Goal: Task Accomplishment & Management: Manage account settings

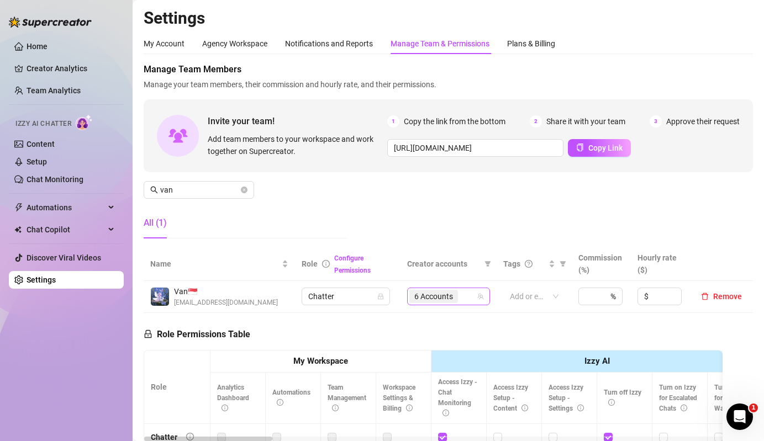
click at [442, 299] on span "6 Accounts" at bounding box center [433, 297] width 39 height 12
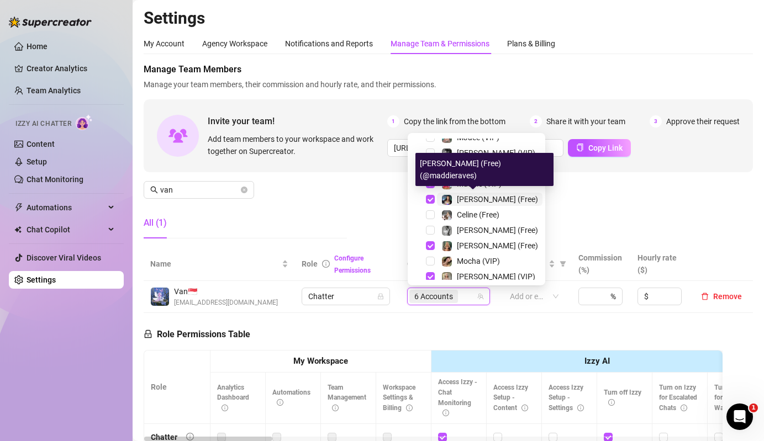
scroll to position [24, 0]
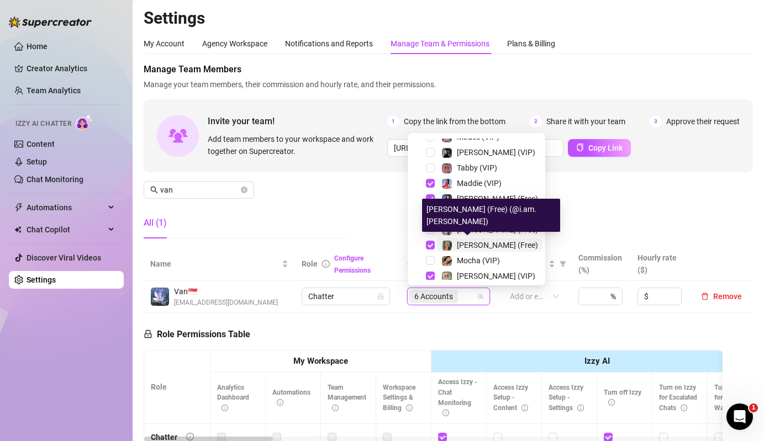
click at [474, 248] on span "[PERSON_NAME] (Free)" at bounding box center [497, 245] width 81 height 9
click at [475, 276] on span "[PERSON_NAME] (VIP)" at bounding box center [496, 276] width 78 height 9
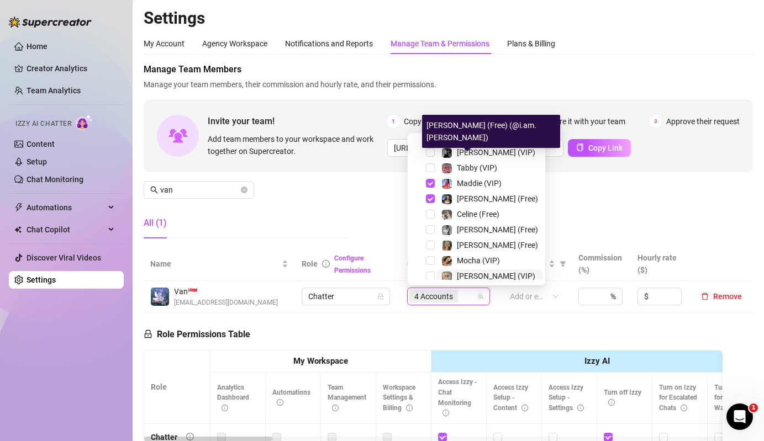
scroll to position [168, 0]
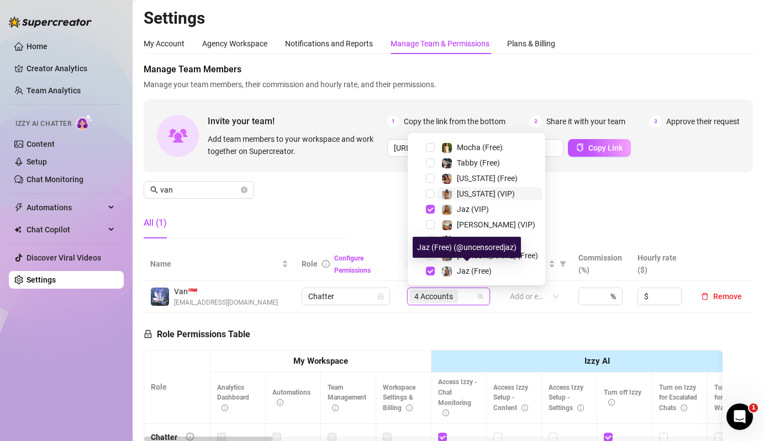
click at [464, 199] on div "[US_STATE] (VIP)" at bounding box center [486, 193] width 58 height 13
click at [471, 183] on div "[US_STATE] (Free)" at bounding box center [487, 178] width 61 height 13
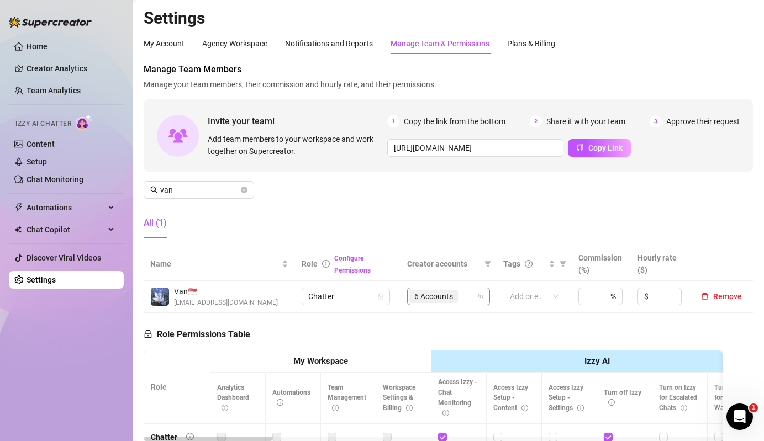
click at [456, 293] on span "6 Accounts" at bounding box center [433, 296] width 49 height 13
click at [203, 182] on span "van" at bounding box center [199, 190] width 110 height 18
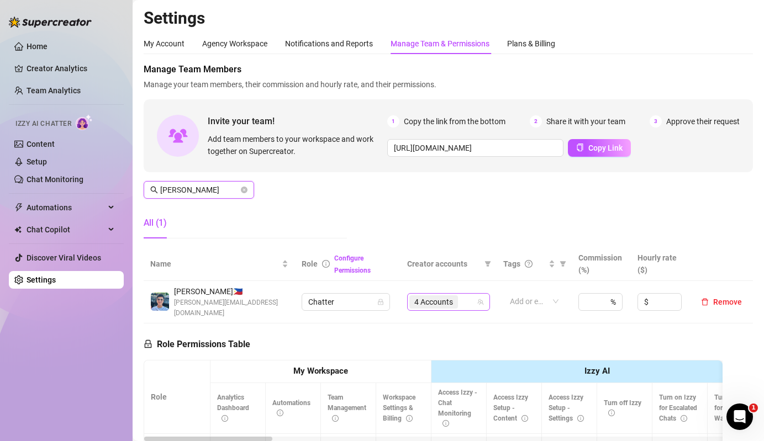
click at [466, 301] on div "4 Accounts" at bounding box center [442, 301] width 67 height 15
type input "[PERSON_NAME]"
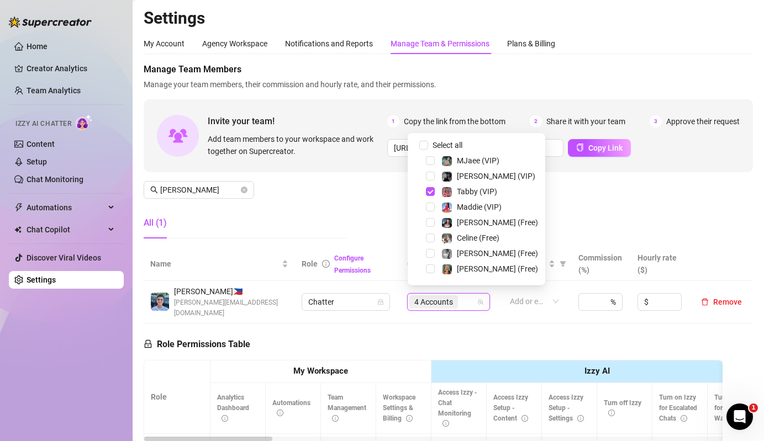
click at [441, 152] on div "Select all" at bounding box center [477, 145] width 132 height 13
click at [452, 145] on span "Select all" at bounding box center [447, 145] width 39 height 12
click at [428, 145] on input "Select all" at bounding box center [423, 145] width 9 height 9
click at [452, 145] on span "Select all" at bounding box center [447, 145] width 39 height 12
click at [428, 145] on input "Select all" at bounding box center [423, 145] width 9 height 9
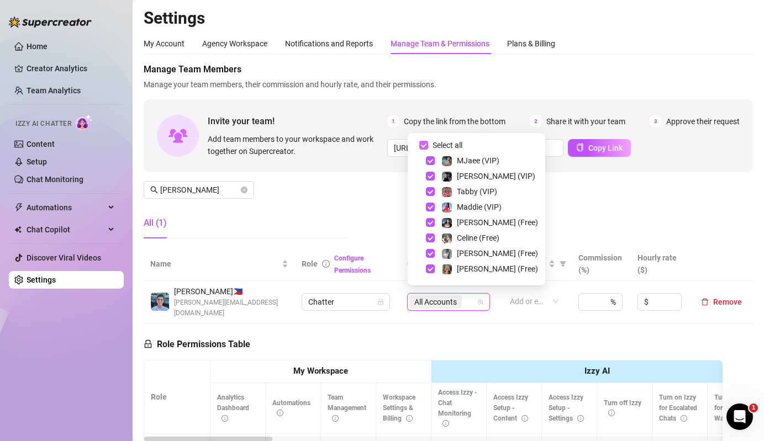
checkbox input "false"
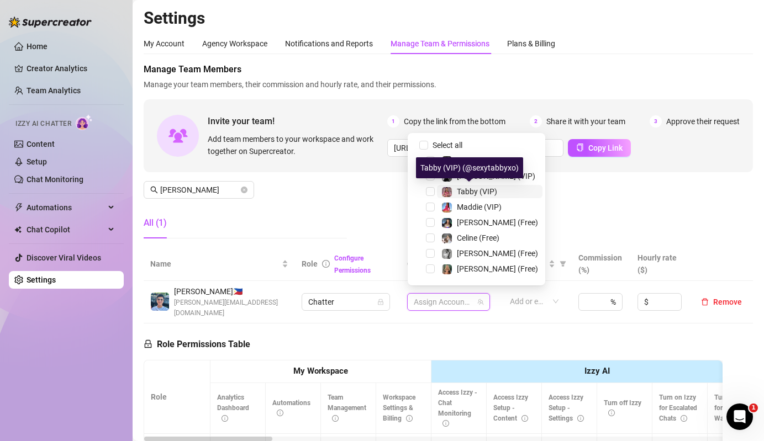
click at [470, 197] on div "Tabby (VIP)" at bounding box center [477, 191] width 40 height 13
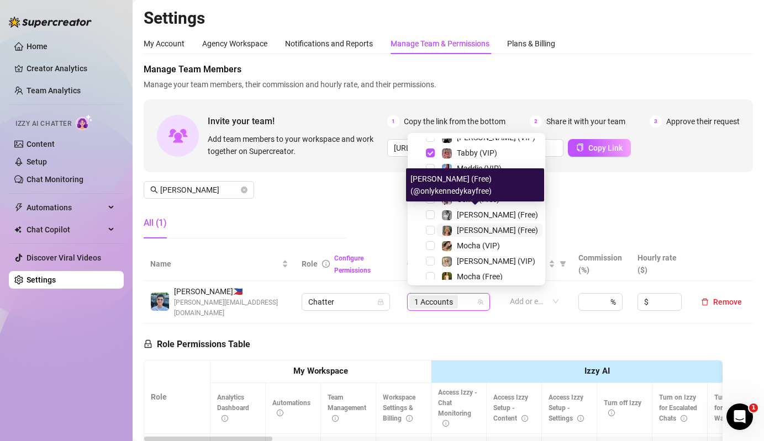
click at [465, 226] on span "[PERSON_NAME] (Free)" at bounding box center [497, 230] width 81 height 9
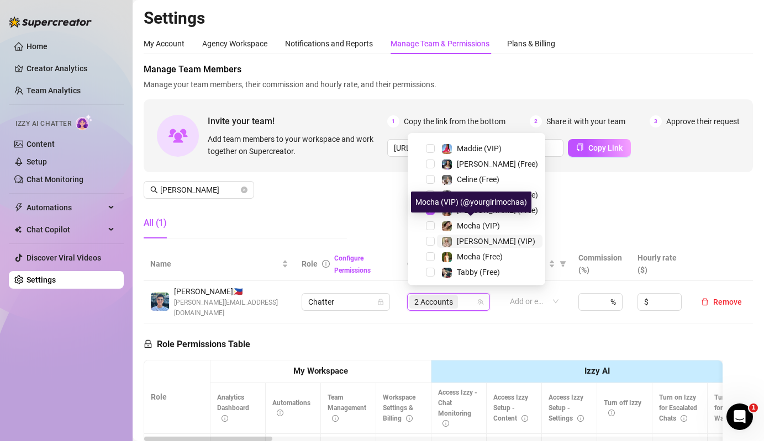
click at [462, 240] on span "[PERSON_NAME] (VIP)" at bounding box center [496, 241] width 78 height 9
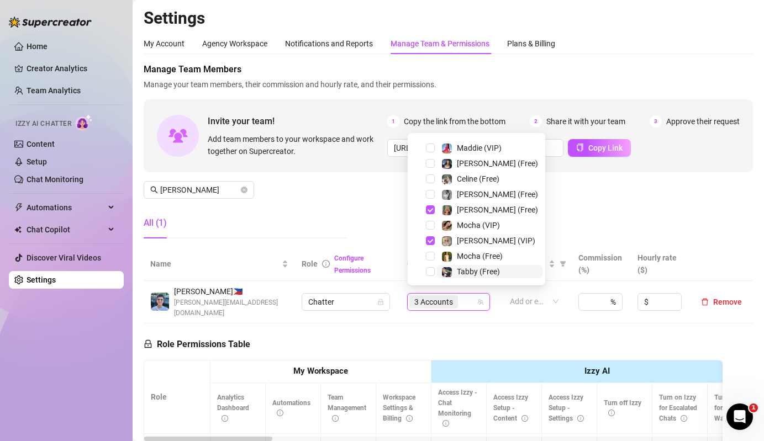
click at [469, 274] on span "Tabby (Free)" at bounding box center [478, 271] width 43 height 9
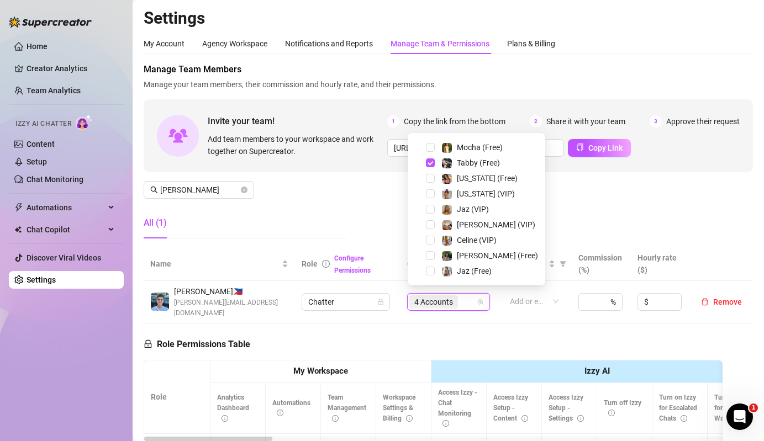
click at [436, 247] on div "Celine (VIP)" at bounding box center [477, 240] width 132 height 13
click at [449, 255] on img at bounding box center [447, 256] width 10 height 10
click at [440, 228] on span "[PERSON_NAME] (VIP)" at bounding box center [490, 224] width 106 height 13
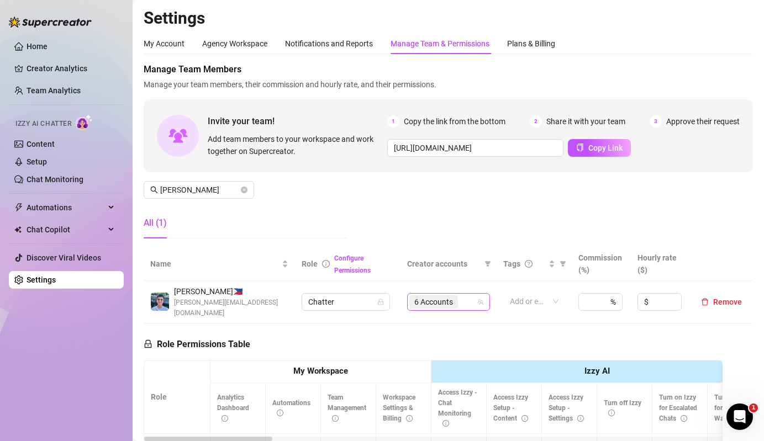
click at [448, 301] on span "6 Accounts" at bounding box center [433, 302] width 39 height 12
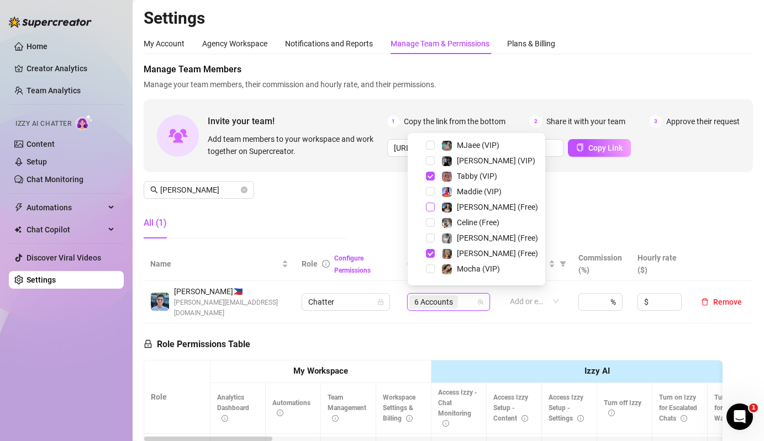
scroll to position [0, 0]
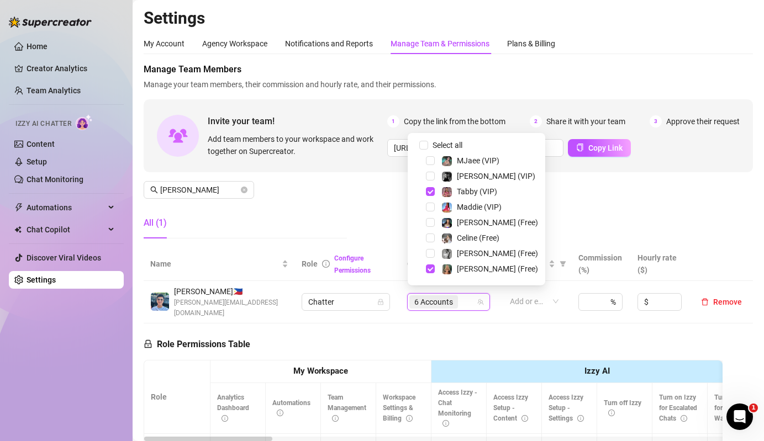
click at [297, 213] on div "All (1)" at bounding box center [245, 223] width 203 height 31
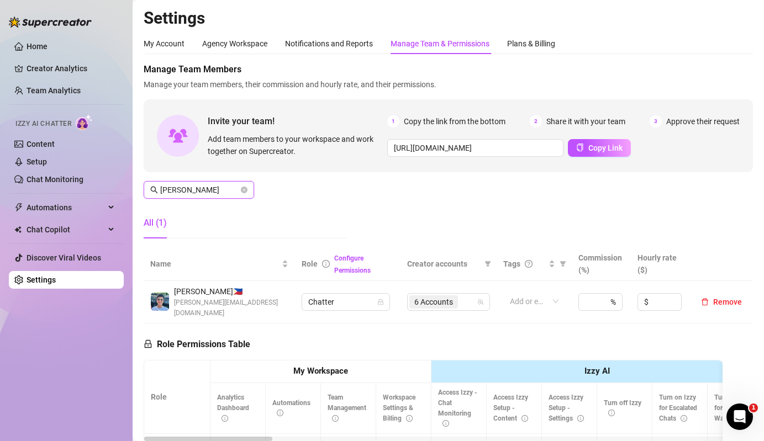
click at [200, 187] on input "[PERSON_NAME]" at bounding box center [199, 190] width 78 height 12
click at [212, 182] on span "[PERSON_NAME]" at bounding box center [199, 190] width 110 height 18
click at [212, 184] on input "[PERSON_NAME]" at bounding box center [199, 190] width 78 height 12
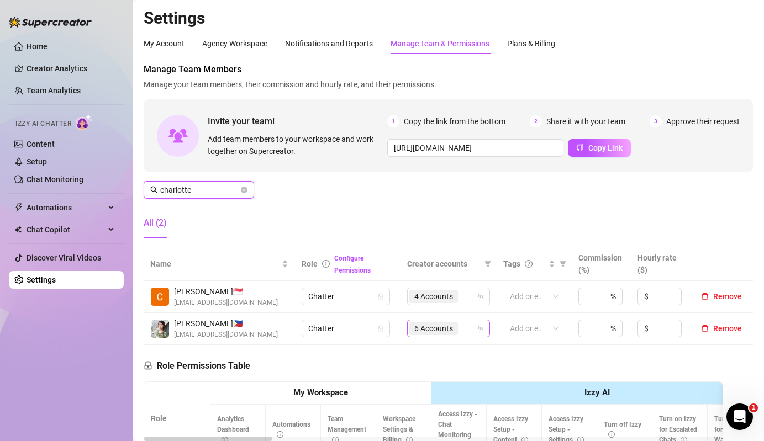
click at [467, 332] on div "6 Accounts" at bounding box center [442, 328] width 67 height 15
type input "charlotte"
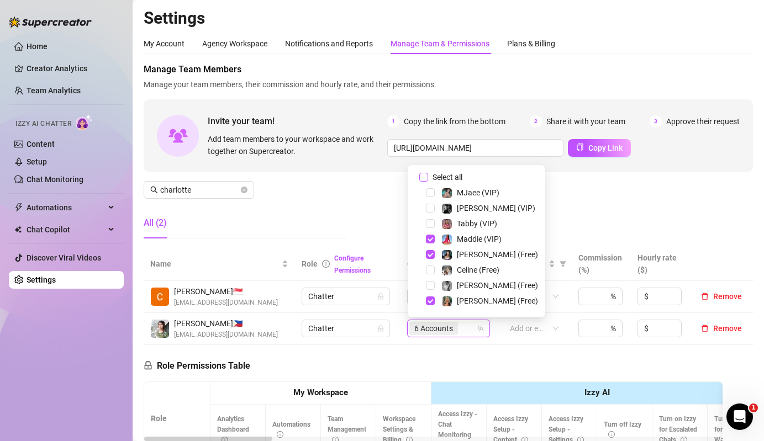
click at [434, 178] on span "Select all" at bounding box center [447, 177] width 39 height 12
click at [428, 178] on input "Select all" at bounding box center [423, 177] width 9 height 9
click at [434, 178] on span "Select all" at bounding box center [447, 177] width 39 height 12
click at [428, 178] on input "Select all" at bounding box center [423, 177] width 9 height 9
checkbox input "false"
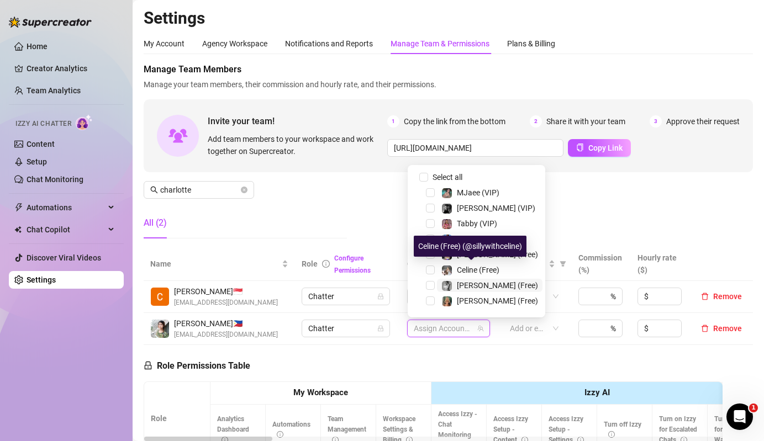
click at [470, 281] on span "[PERSON_NAME] (Free)" at bounding box center [497, 285] width 81 height 9
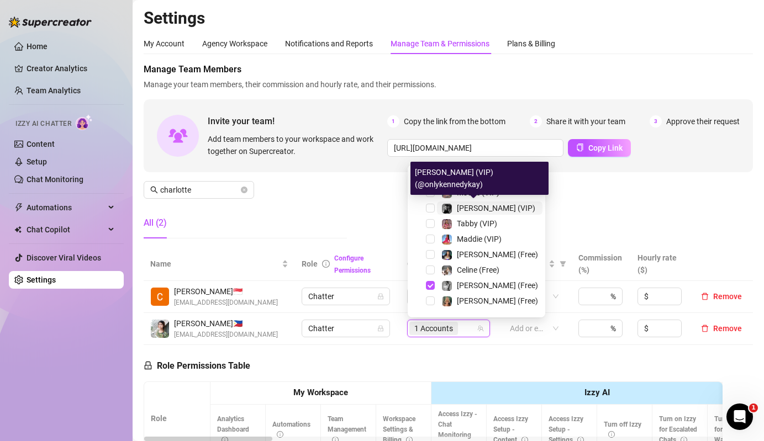
click at [452, 208] on div "[PERSON_NAME] (VIP)" at bounding box center [488, 208] width 94 height 13
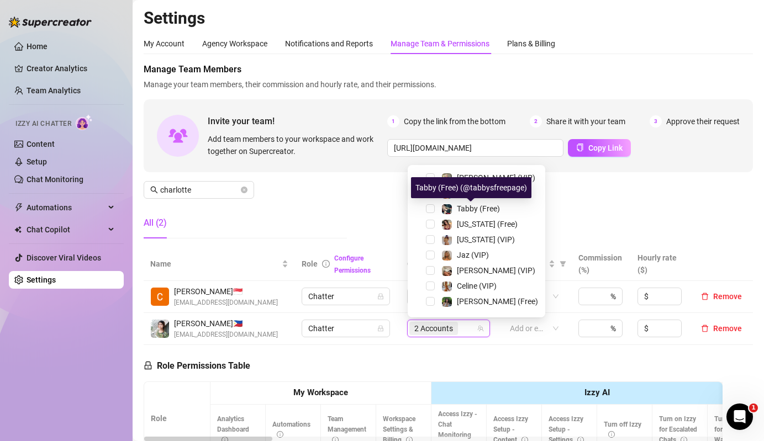
scroll to position [168, 0]
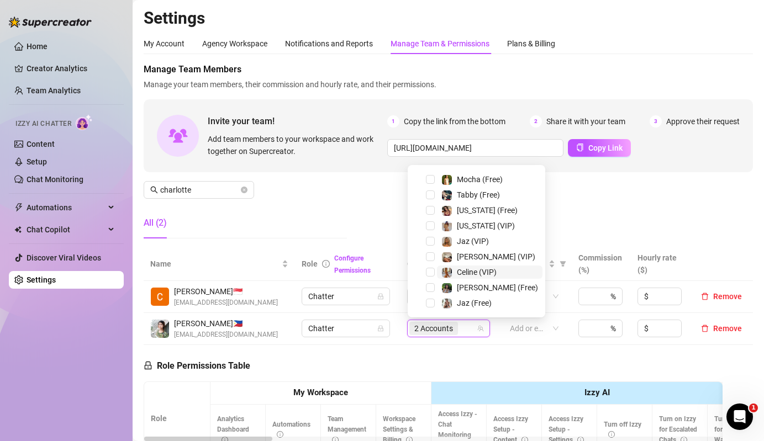
click at [449, 273] on img at bounding box center [447, 273] width 10 height 10
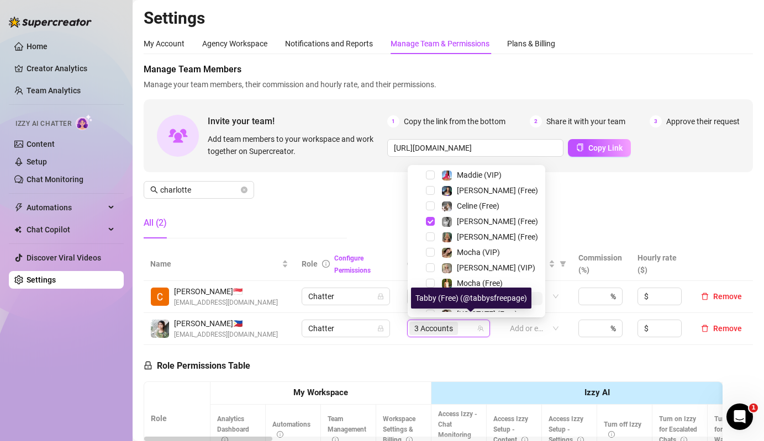
scroll to position [41, 0]
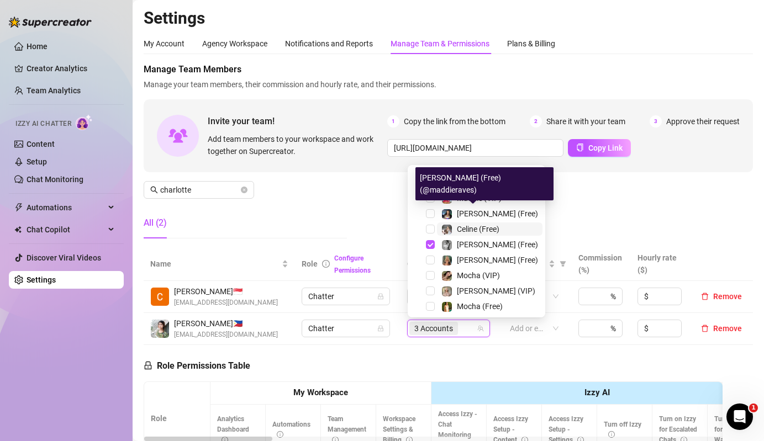
click at [454, 227] on div "Celine (Free)" at bounding box center [470, 229] width 58 height 13
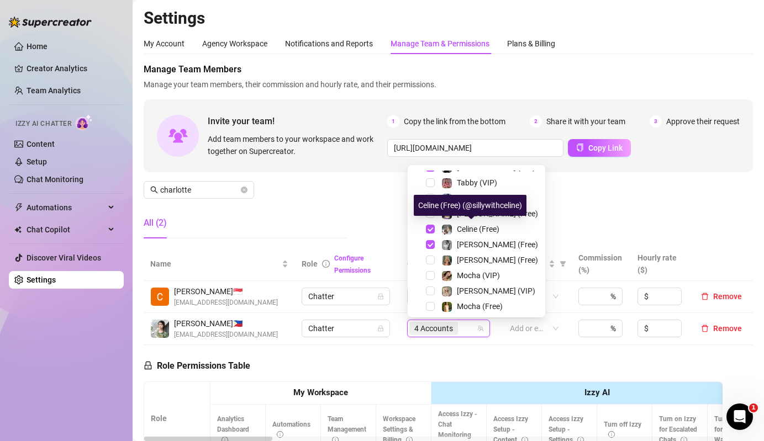
click at [350, 225] on div "Manage Team Members Manage your team members, their commission and hourly rate,…" at bounding box center [448, 155] width 609 height 185
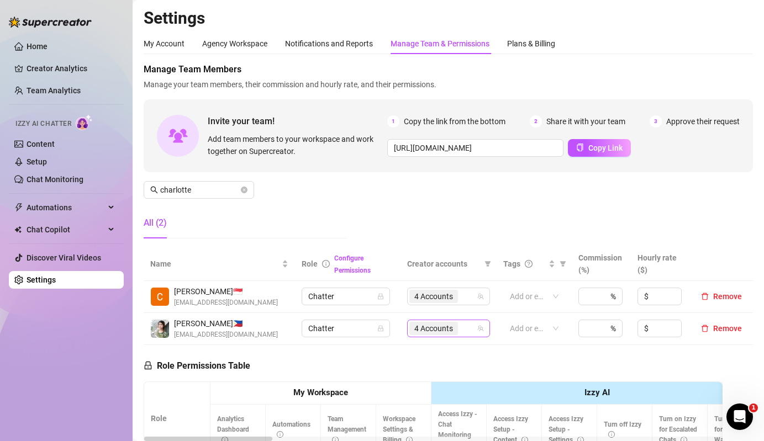
click at [476, 324] on div "4 Accounts" at bounding box center [442, 328] width 67 height 15
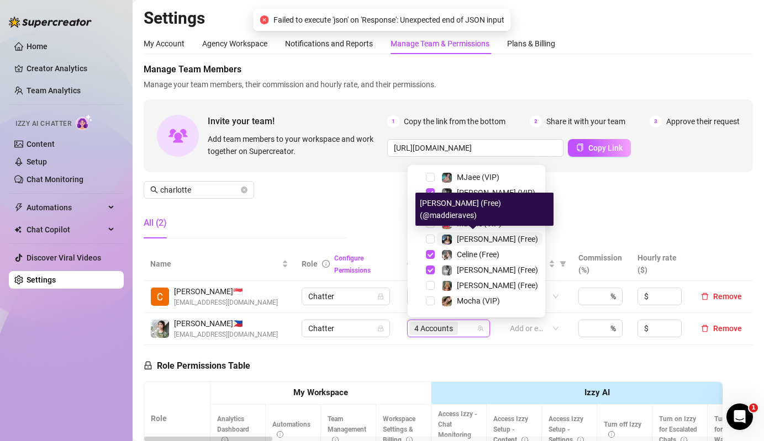
scroll to position [168, 0]
